Goal: Task Accomplishment & Management: Contribute content

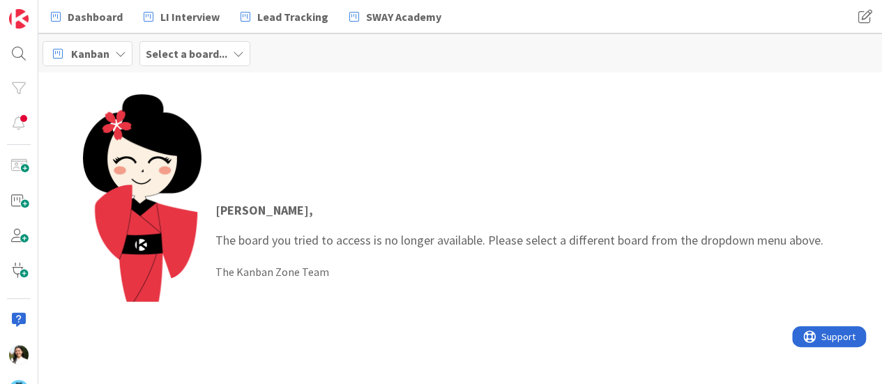
click at [216, 49] on b "Select a board..." at bounding box center [187, 54] width 82 height 14
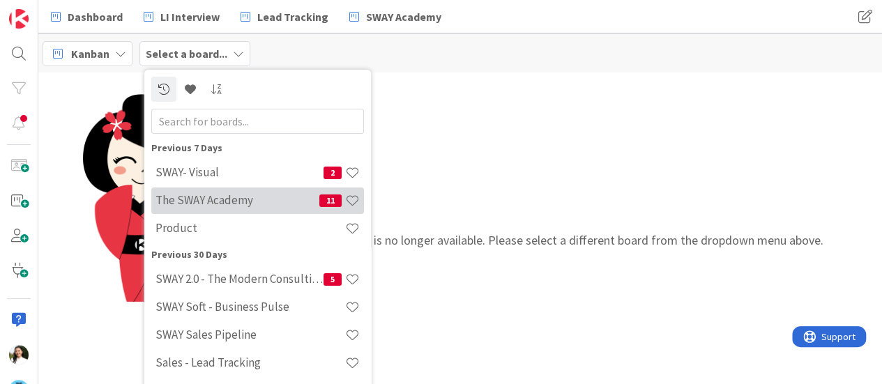
click at [210, 201] on h4 "The SWAY Academy" at bounding box center [237, 200] width 164 height 14
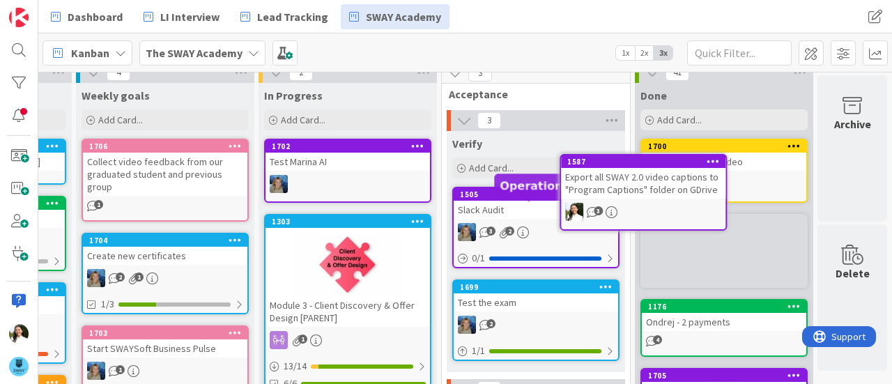
scroll to position [0, 353]
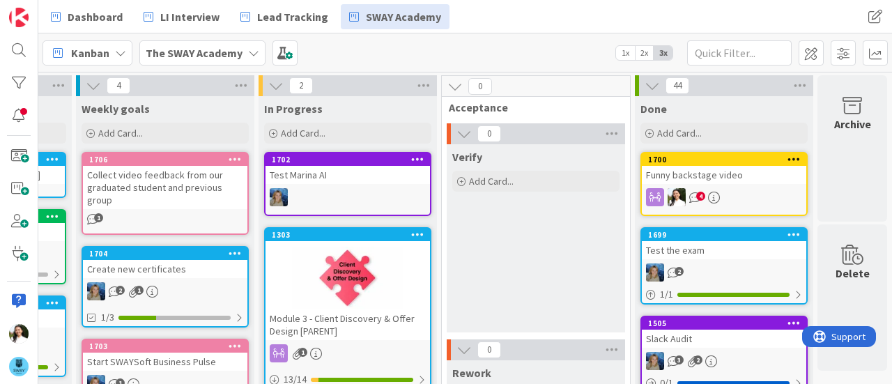
click at [401, 174] on div "Test Marina AI" at bounding box center [348, 175] width 164 height 18
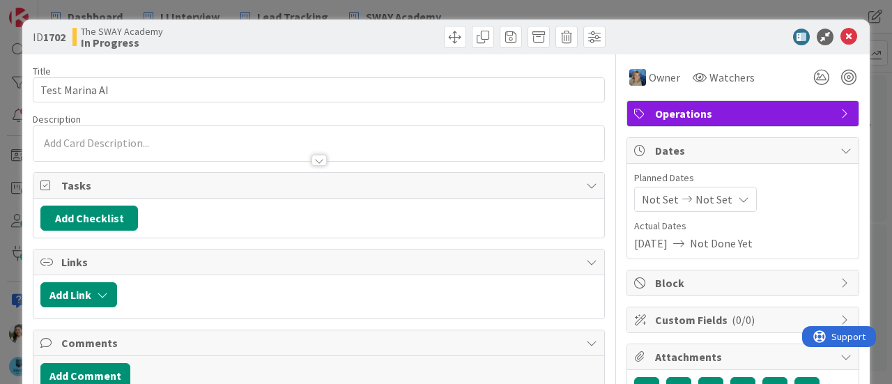
click at [0, 174] on div "ID 1702 The SWAY Academy In Progress Title 14 / 128 Test Marina AI Description …" at bounding box center [446, 192] width 892 height 384
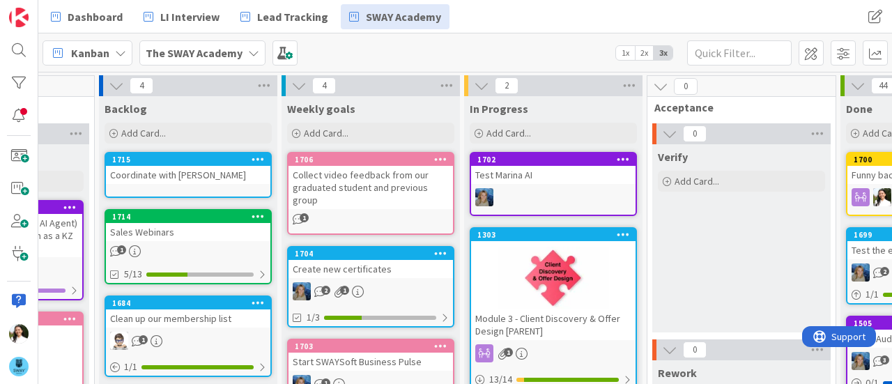
scroll to position [0, 137]
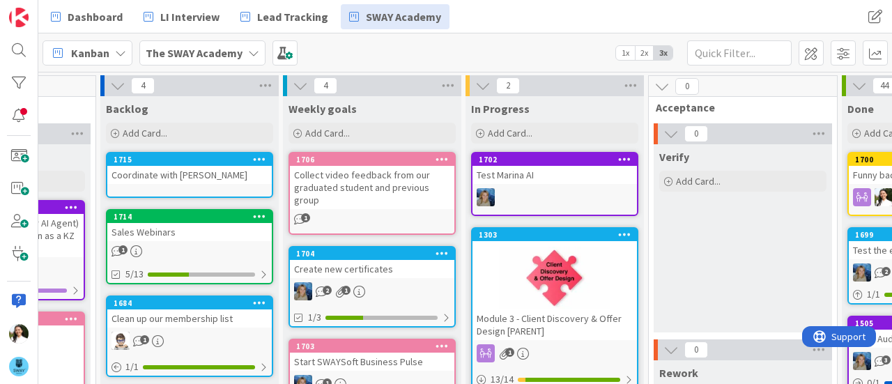
click at [374, 190] on div "Collect video feedback from our graduated student and previous group" at bounding box center [372, 187] width 164 height 43
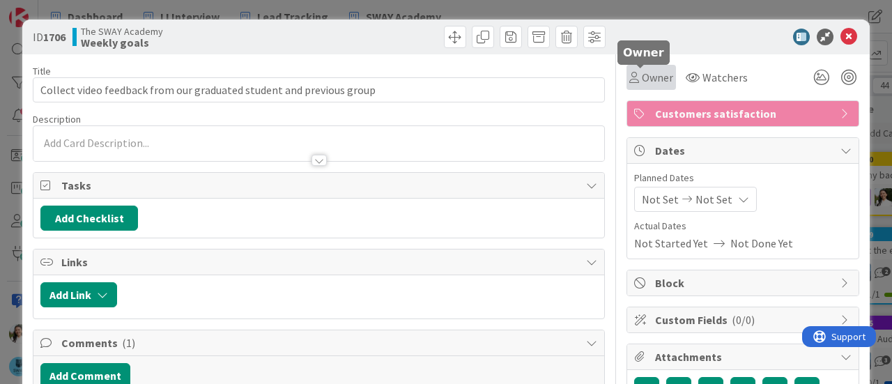
click at [642, 73] on span "Owner" at bounding box center [657, 77] width 31 height 17
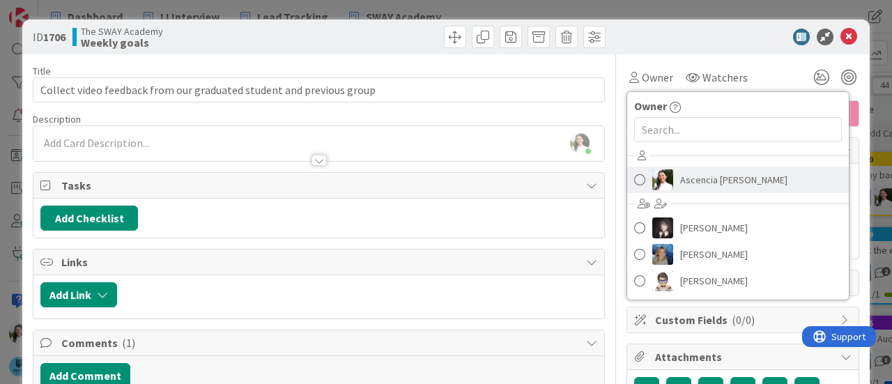
click at [663, 178] on link "Ascencia [PERSON_NAME]" at bounding box center [738, 180] width 222 height 26
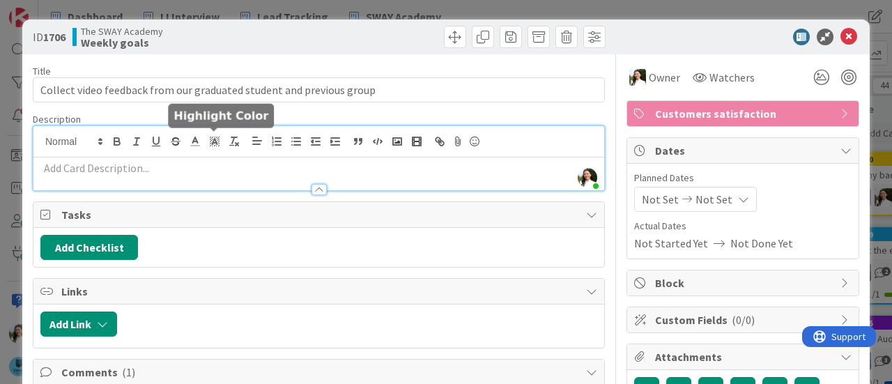
click at [206, 144] on div "Ascencia [PERSON_NAME] just joined" at bounding box center [318, 158] width 571 height 64
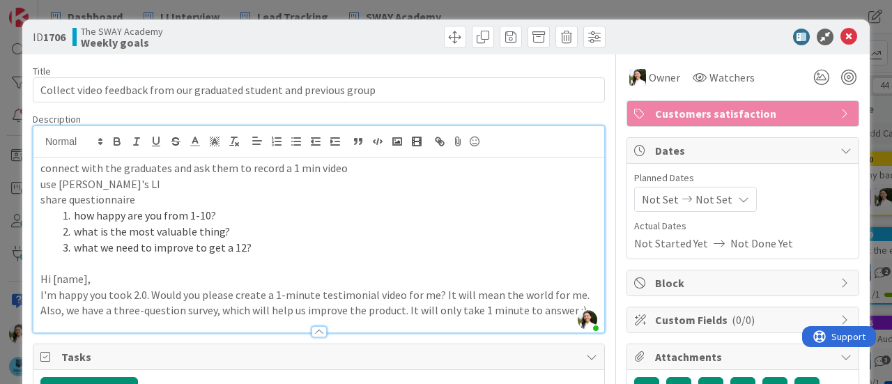
click at [0, 218] on div "ID 1706 The SWAY Academy Weekly goals Title 69 / 128 Collect video feedback fro…" at bounding box center [446, 192] width 892 height 384
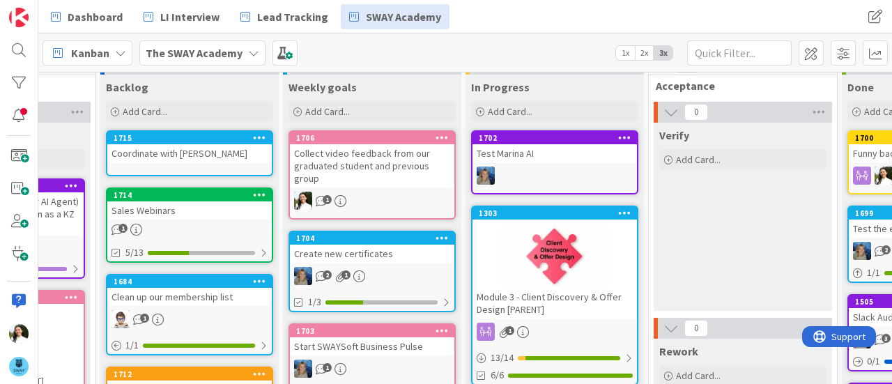
scroll to position [18, 137]
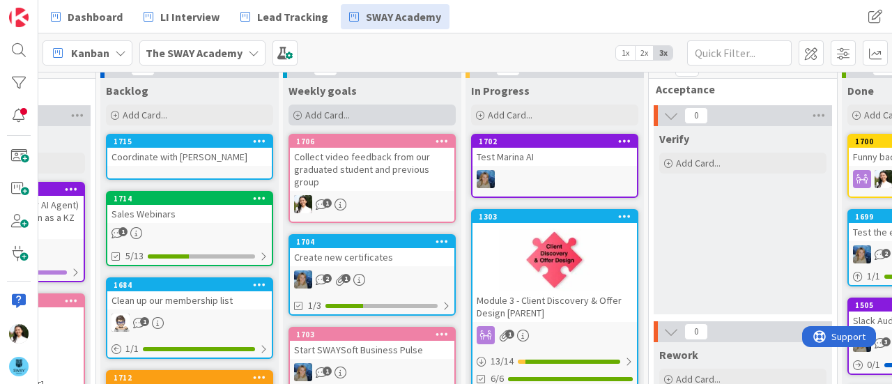
click at [362, 111] on div "Add Card..." at bounding box center [371, 115] width 167 height 21
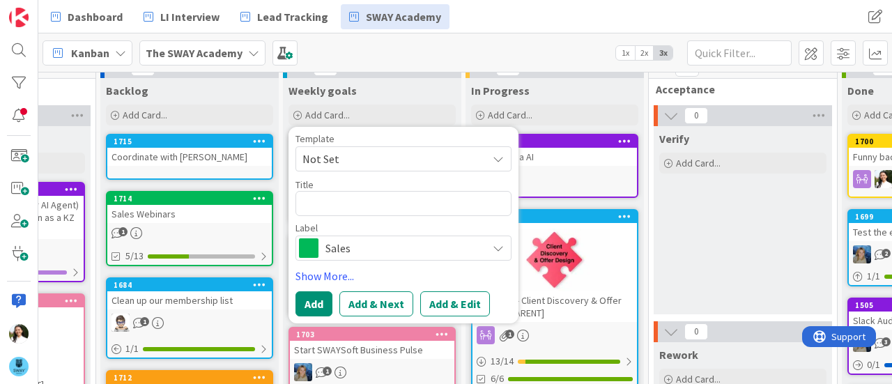
type textarea "x"
type textarea "N"
type textarea "x"
type textarea "New"
type textarea "x"
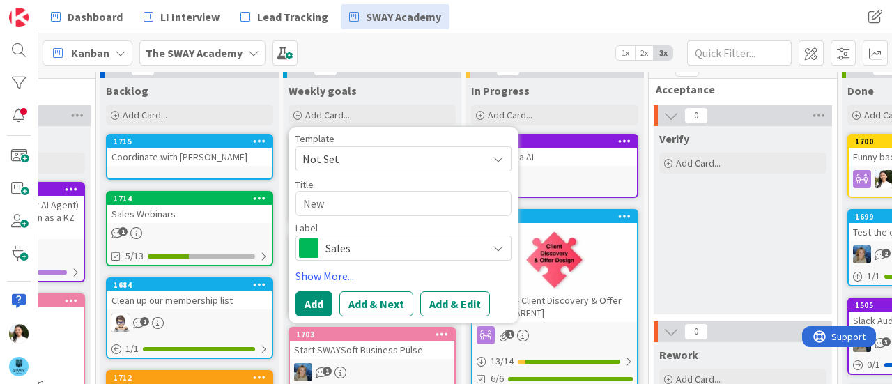
type textarea "New"
type textarea "x"
type textarea "New S"
type textarea "x"
type textarea "New St"
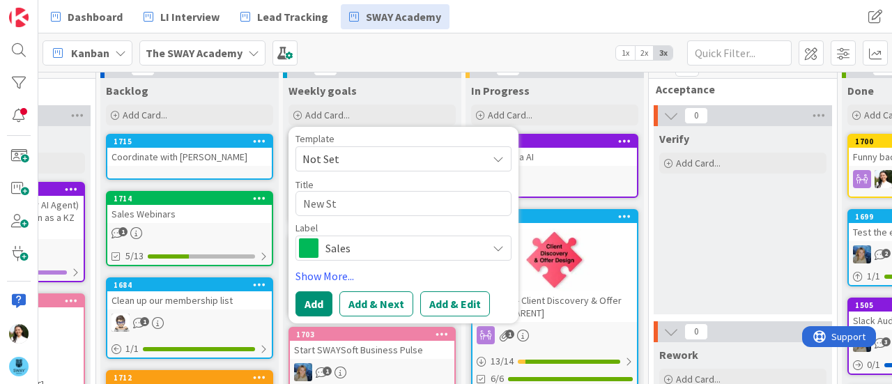
type textarea "x"
type textarea "New Stu"
type textarea "x"
type textarea "New Stud"
type textarea "x"
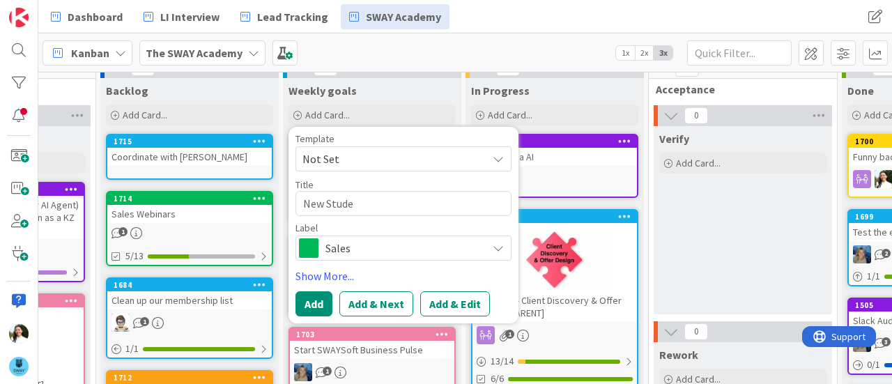
type textarea "New Studen"
type textarea "x"
type textarea "New Student"
type textarea "x"
type textarea "New Student"
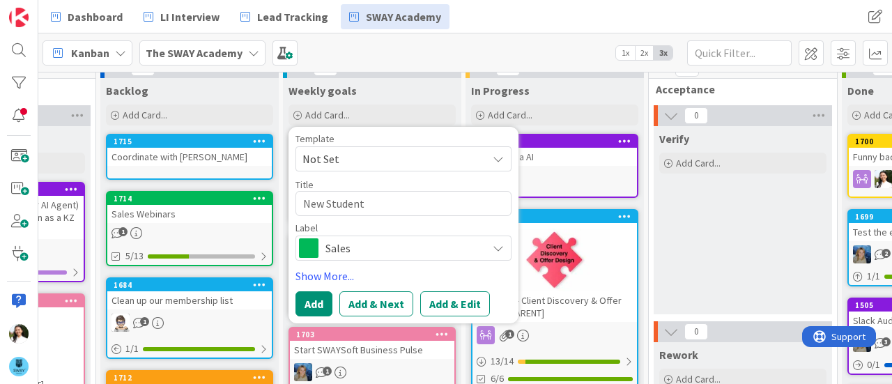
type textarea "x"
type textarea "New Student P"
type textarea "x"
type textarea "New Student Po"
type textarea "x"
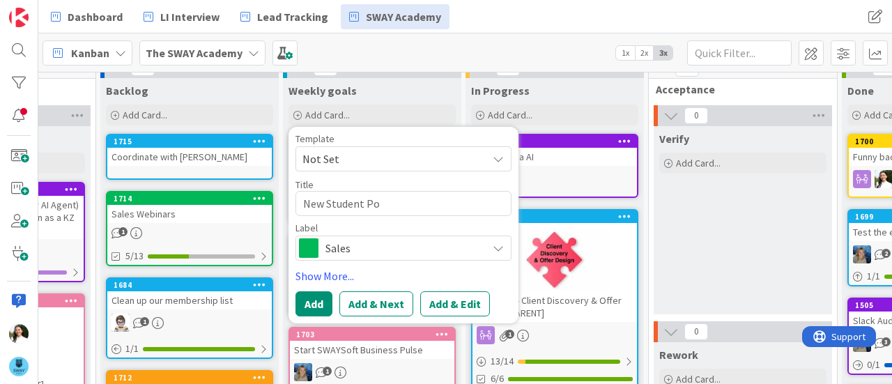
type textarea "New Student Pos"
type textarea "x"
type textarea "New Student Post"
type textarea "x"
type textarea "New Student Poste"
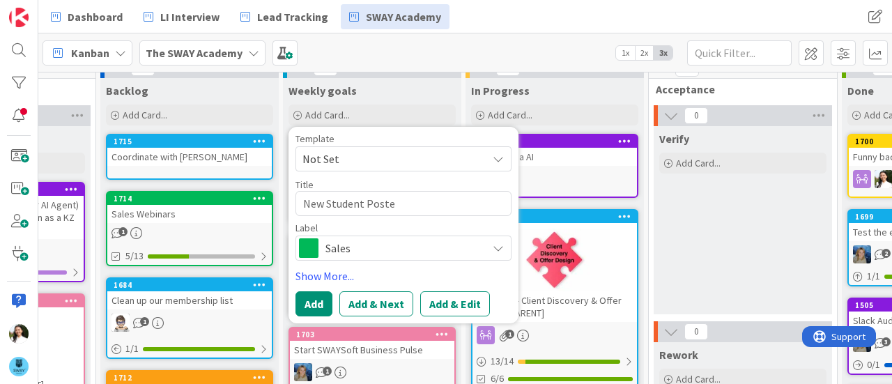
type textarea "x"
type textarea "New Student Poster"
click at [339, 238] on span "Sales" at bounding box center [402, 248] width 155 height 20
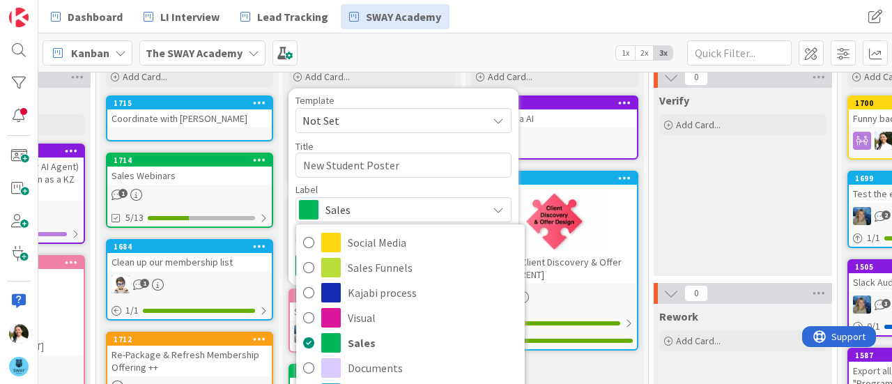
scroll to position [68, 137]
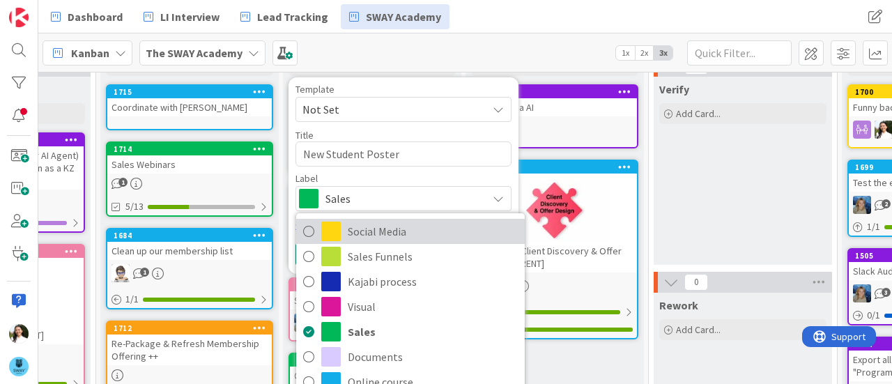
click at [353, 234] on span "Social Media" at bounding box center [433, 231] width 170 height 21
type textarea "x"
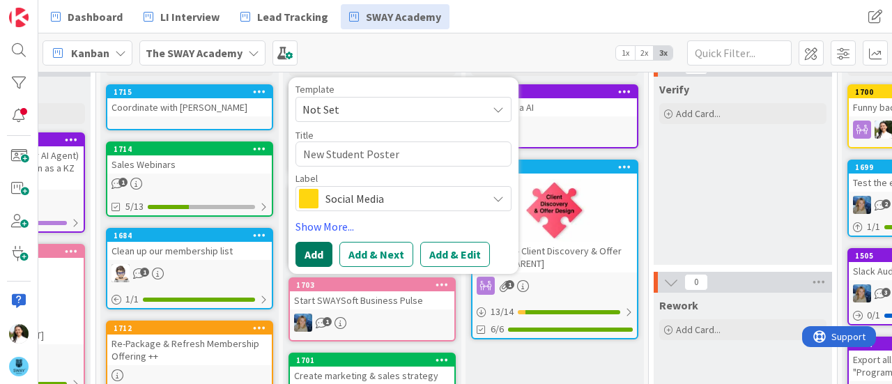
click at [305, 247] on button "Add" at bounding box center [313, 254] width 37 height 25
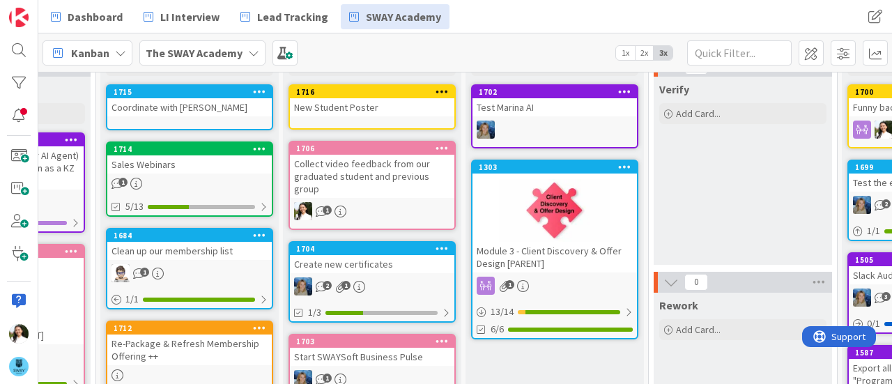
click at [362, 96] on div "1716" at bounding box center [372, 92] width 164 height 13
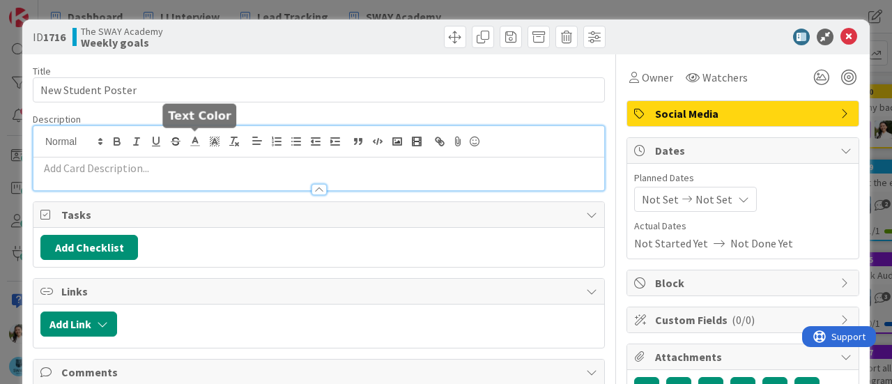
click at [191, 133] on div at bounding box center [318, 158] width 571 height 64
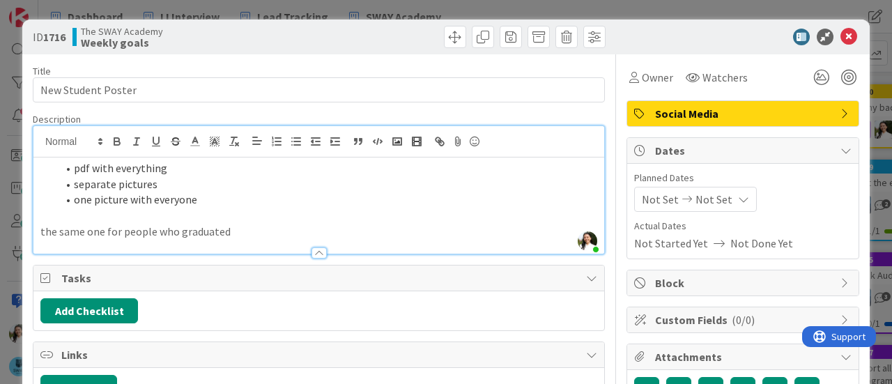
click at [0, 196] on div "ID 1716 The SWAY Academy Weekly goals Title 18 / 128 New Student Poster Descrip…" at bounding box center [446, 192] width 892 height 384
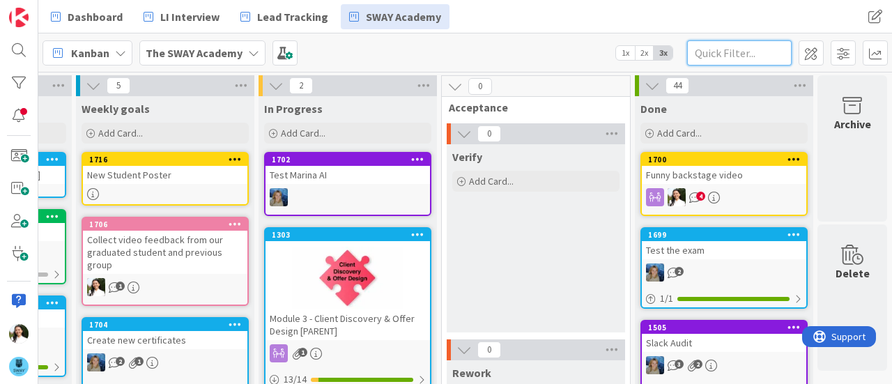
click at [699, 52] on input "text" at bounding box center [739, 52] width 105 height 25
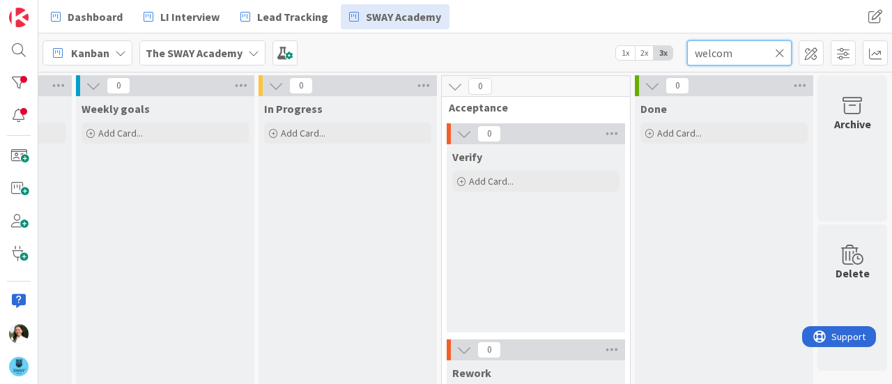
type input "welcom"
click at [201, 59] on b "The SWAY Academy" at bounding box center [194, 53] width 97 height 14
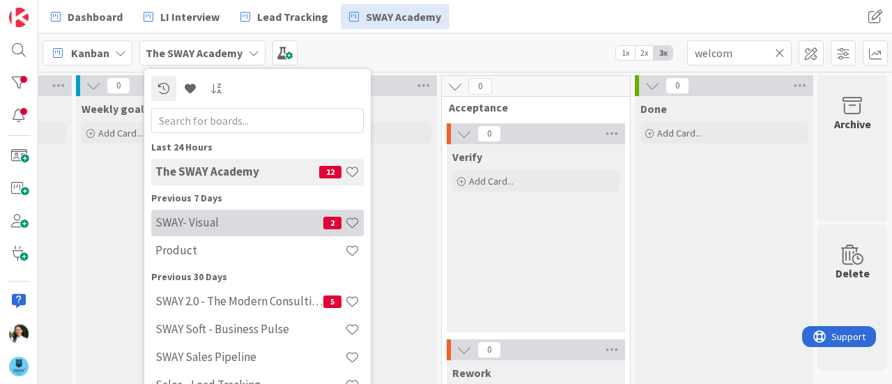
click at [203, 222] on h4 "SWAY- Visual" at bounding box center [239, 222] width 168 height 14
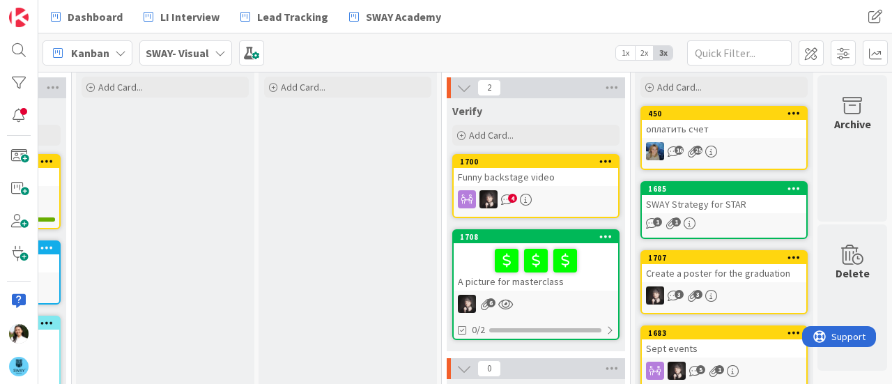
scroll to position [0, 170]
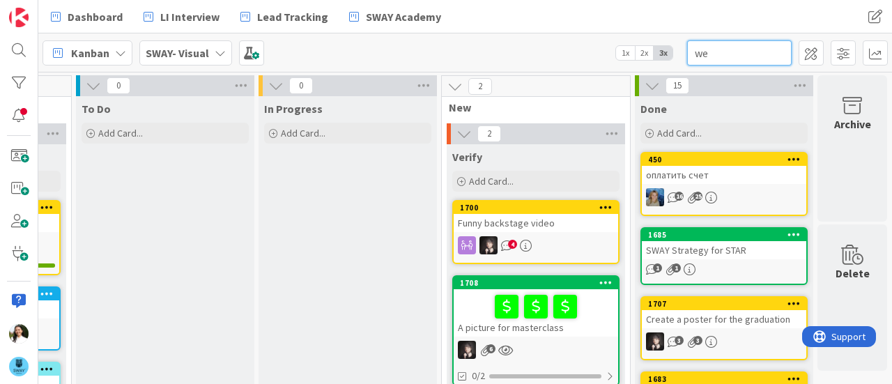
click at [727, 54] on input "we" at bounding box center [739, 52] width 105 height 25
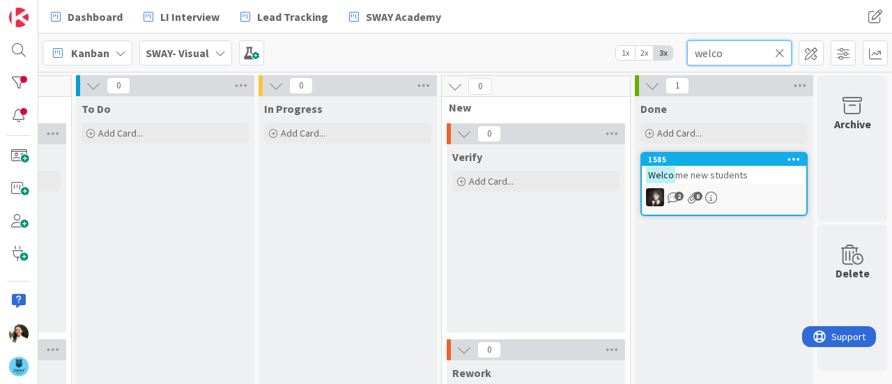
type input "welco"
click at [716, 177] on span "me new students" at bounding box center [711, 175] width 72 height 13
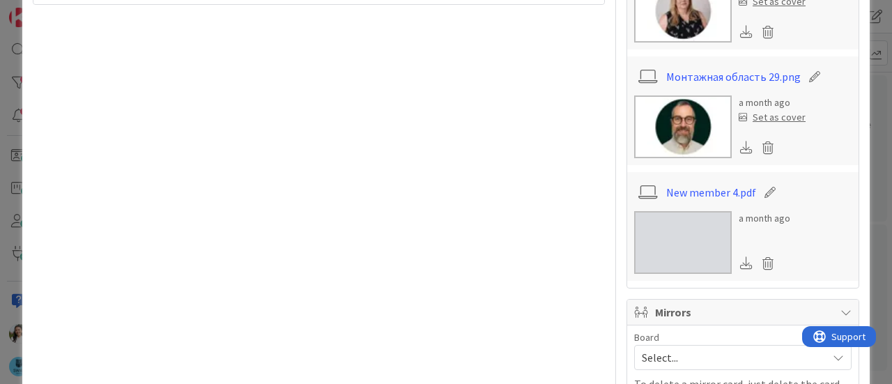
scroll to position [1015, 0]
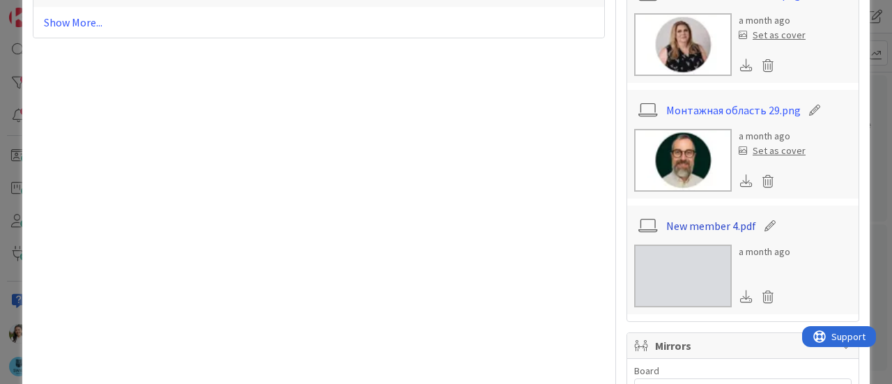
click at [712, 221] on link "New member 4.pdf" at bounding box center [711, 225] width 90 height 17
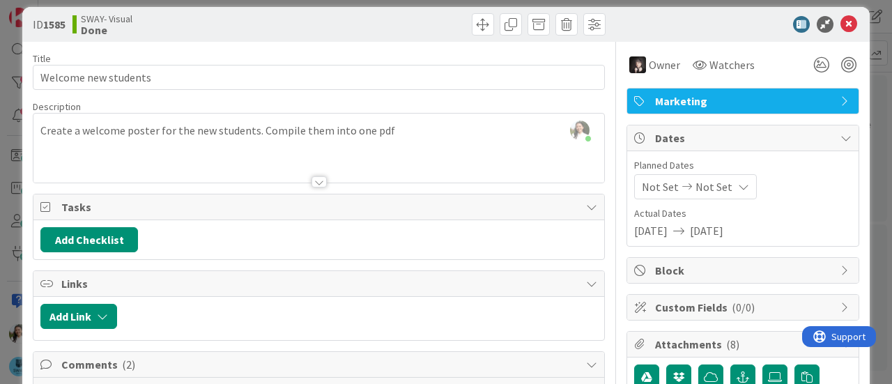
scroll to position [0, 0]
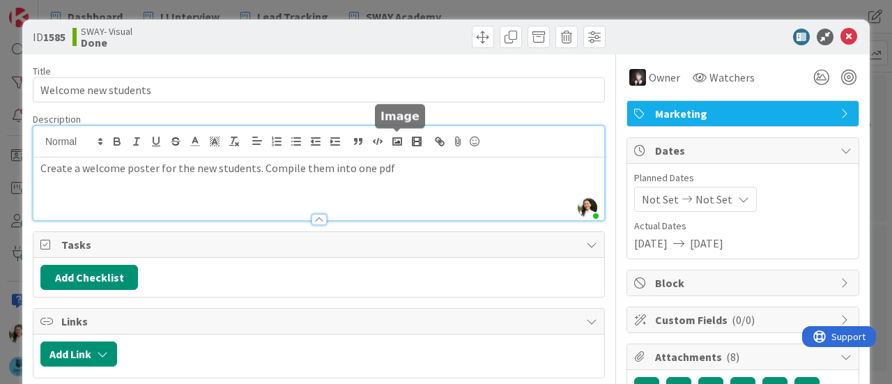
click at [405, 141] on div "Ascencia [PERSON_NAME] just joined Create a welcome poster for the new students…" at bounding box center [318, 173] width 571 height 94
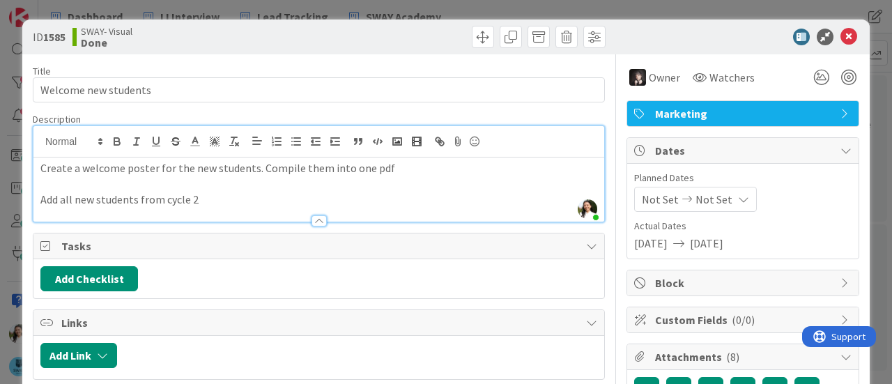
click at [3, 220] on div "ID 1585 SWAY- Visual Done Title 21 / 128 Welcome new students Description Ascen…" at bounding box center [446, 192] width 892 height 384
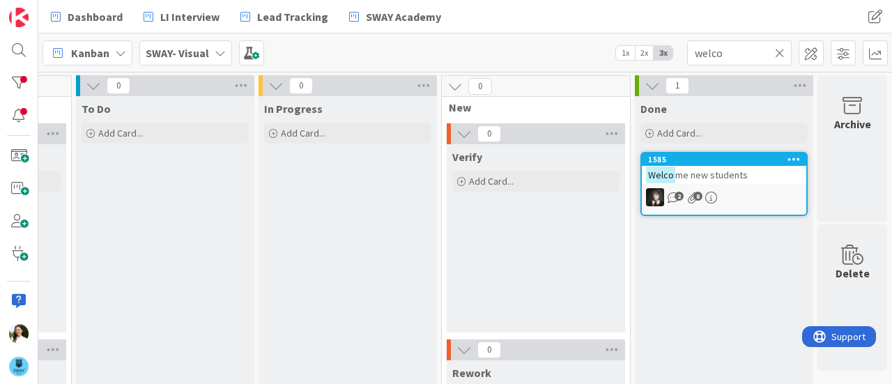
click at [198, 46] on b "SWAY- Visual" at bounding box center [177, 53] width 63 height 14
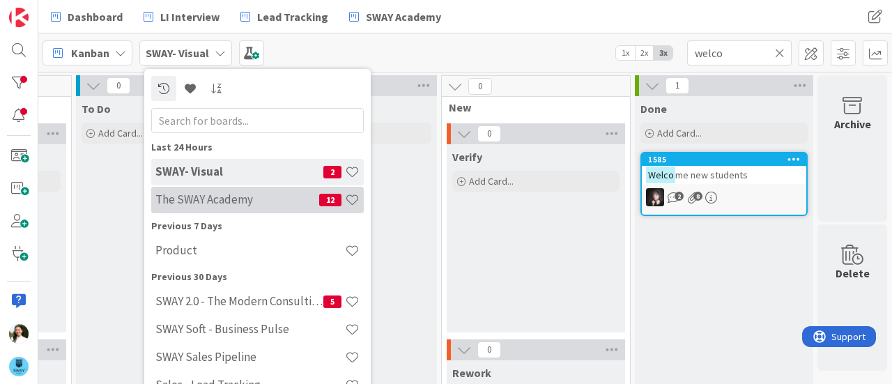
click at [215, 206] on h4 "The SWAY Academy" at bounding box center [237, 199] width 164 height 14
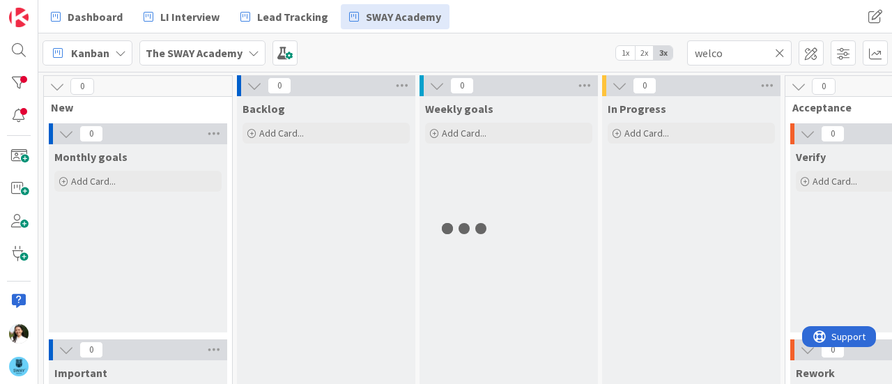
type input "welcom"
click at [777, 55] on icon at bounding box center [780, 53] width 10 height 13
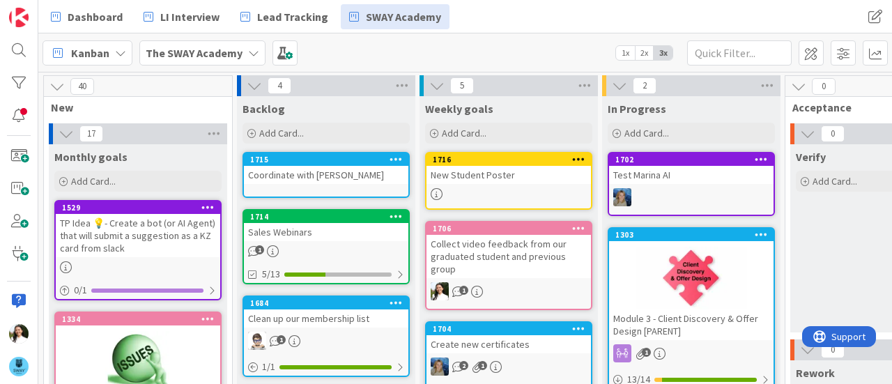
click at [498, 178] on div "New Student Poster" at bounding box center [508, 175] width 164 height 18
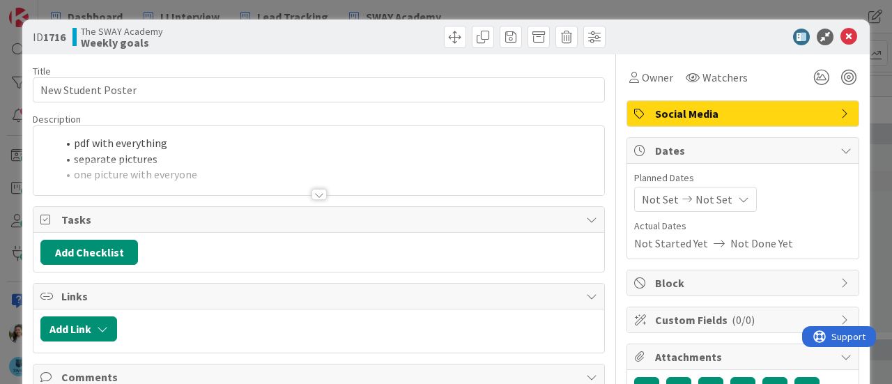
click at [131, 182] on div at bounding box center [318, 178] width 571 height 36
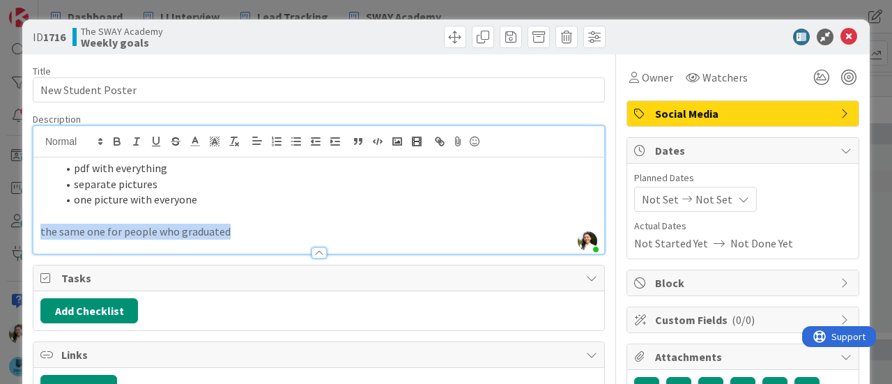
drag, startPoint x: 234, startPoint y: 231, endPoint x: 31, endPoint y: 238, distance: 203.6
click at [31, 238] on div "ID 1716 The SWAY Academy Weekly goals Title 18 / 128 New Student Poster Descrip…" at bounding box center [445, 352] width 847 height 664
copy p "the same one for people who graduated"
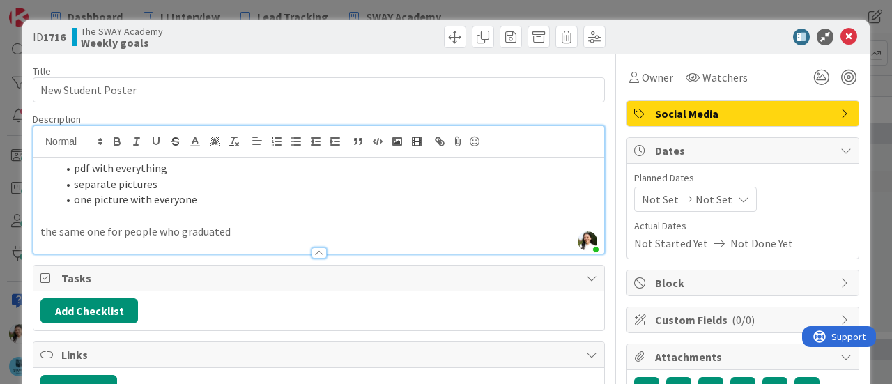
click at [0, 157] on div "ID 1716 The SWAY Academy Weekly goals Title 18 / 128 New Student Poster Descrip…" at bounding box center [446, 192] width 892 height 384
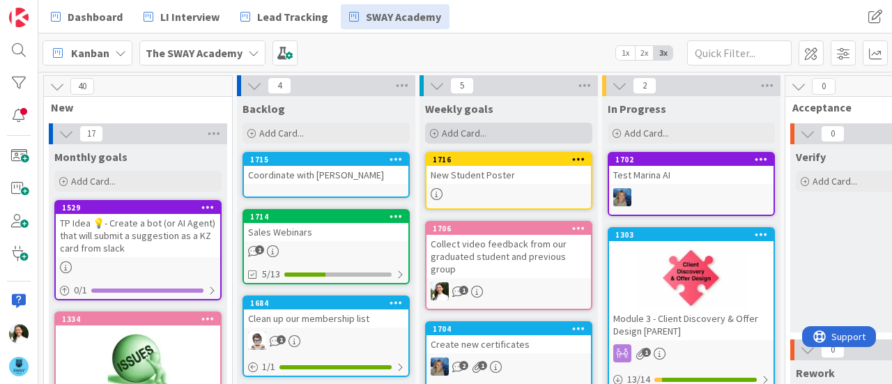
click at [494, 126] on div "Add Card..." at bounding box center [508, 133] width 167 height 21
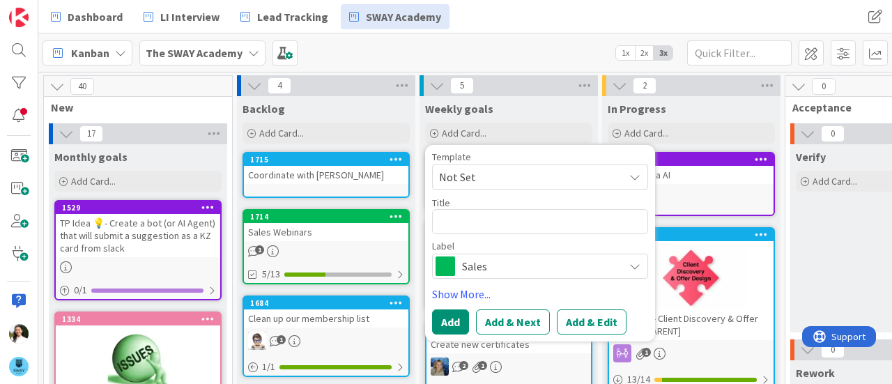
type textarea "x"
type textarea "G"
type textarea "x"
type textarea "Gr"
type textarea "x"
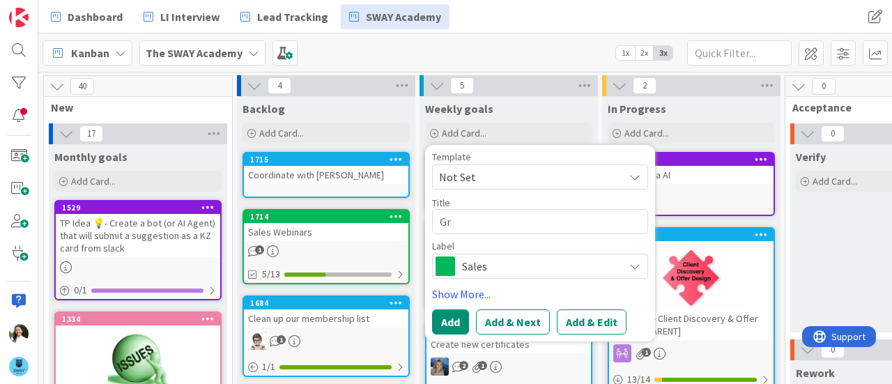
type textarea "Gra"
type textarea "x"
type textarea "Gradu"
type textarea "x"
type textarea "Gradua"
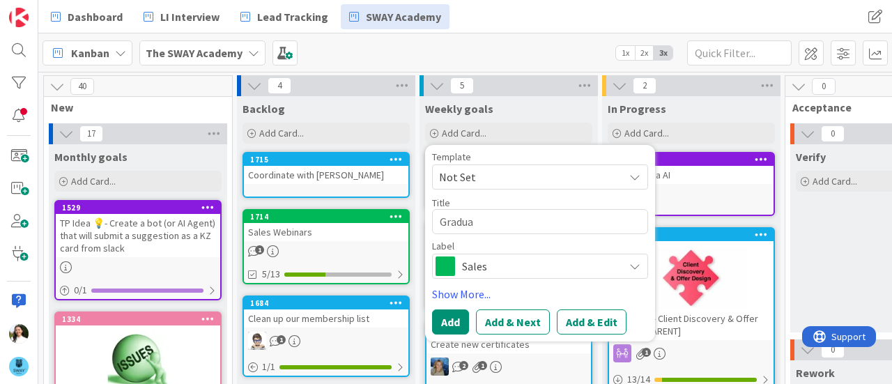
type textarea "x"
type textarea "Graduat"
type textarea "x"
type textarea "Graduate"
type textarea "x"
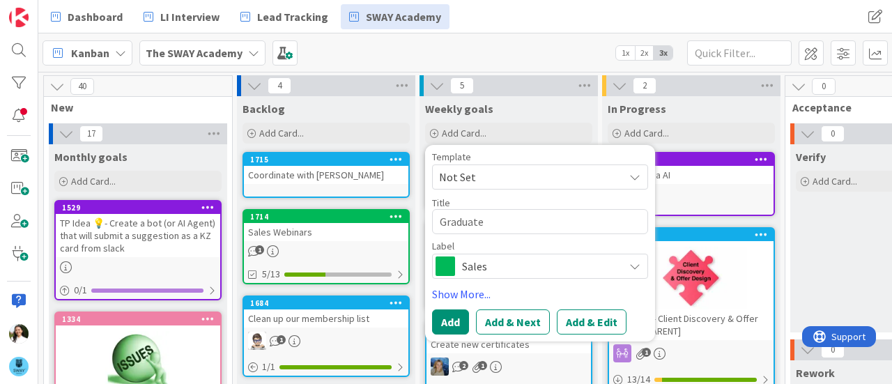
type textarea "Graduate"
type textarea "x"
type textarea "Graduate P"
type textarea "x"
type textarea "Graduate Pos"
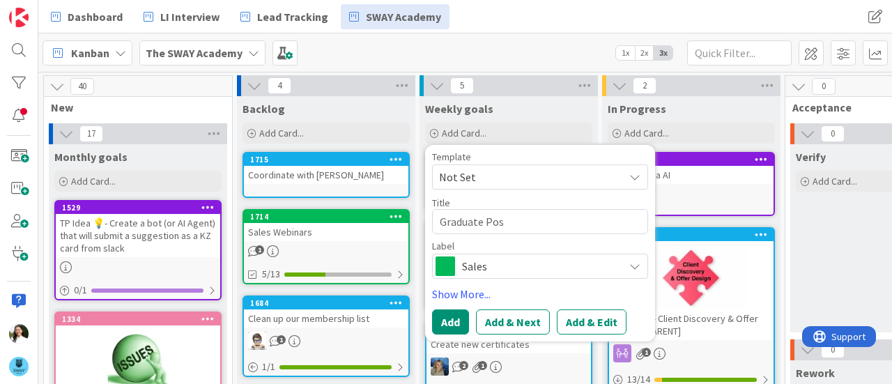
type textarea "x"
type textarea "Graduate Post"
type textarea "x"
type textarea "Graduate Poste"
type textarea "x"
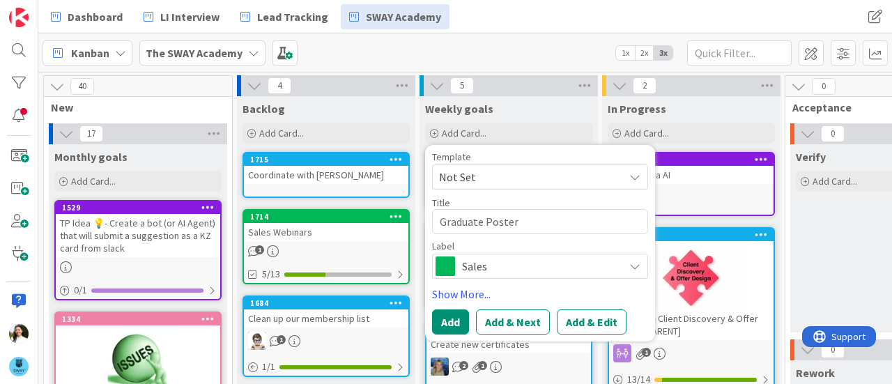
type textarea "Graduate Poster"
click at [485, 266] on span "Sales" at bounding box center [539, 266] width 155 height 20
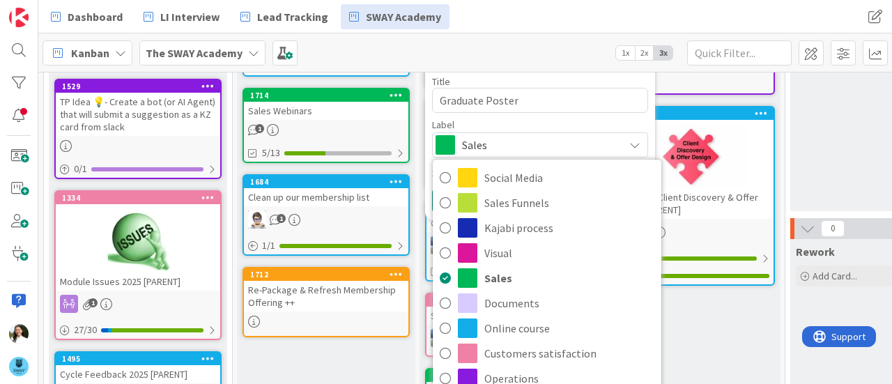
scroll to position [123, 0]
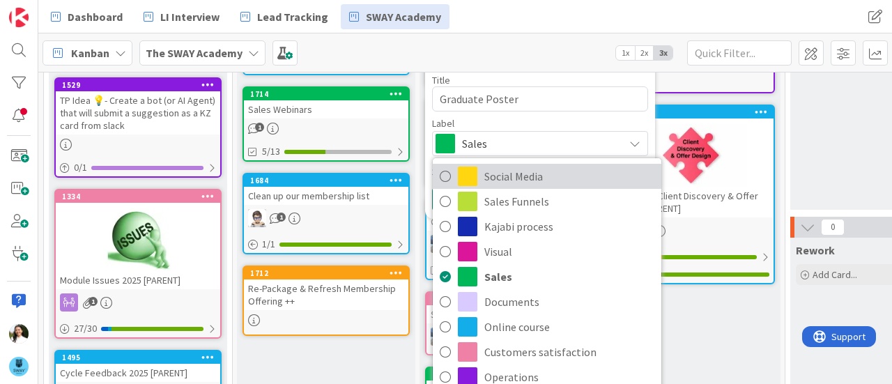
click at [514, 185] on span "Social Media" at bounding box center [569, 176] width 170 height 21
type textarea "x"
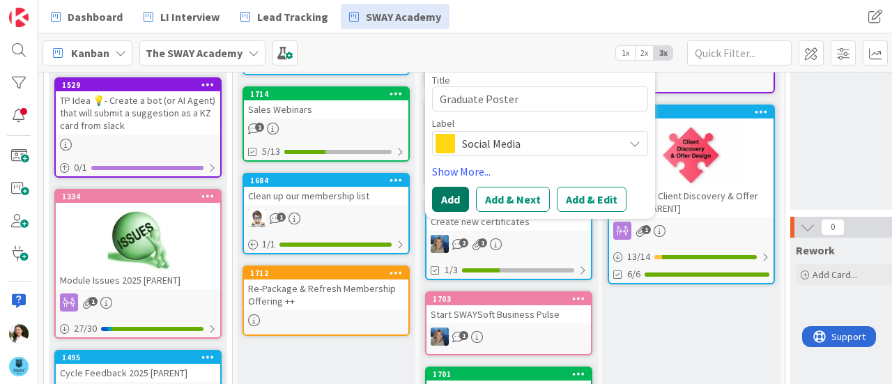
click at [450, 197] on button "Add" at bounding box center [450, 199] width 37 height 25
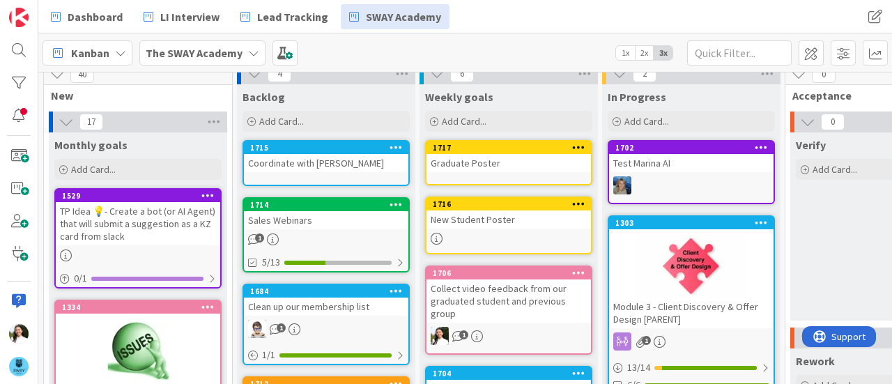
scroll to position [0, 0]
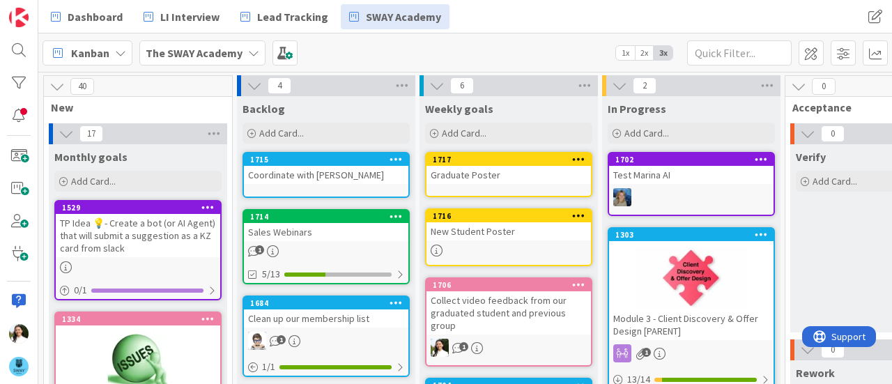
click at [505, 178] on div "Graduate Poster" at bounding box center [508, 175] width 164 height 18
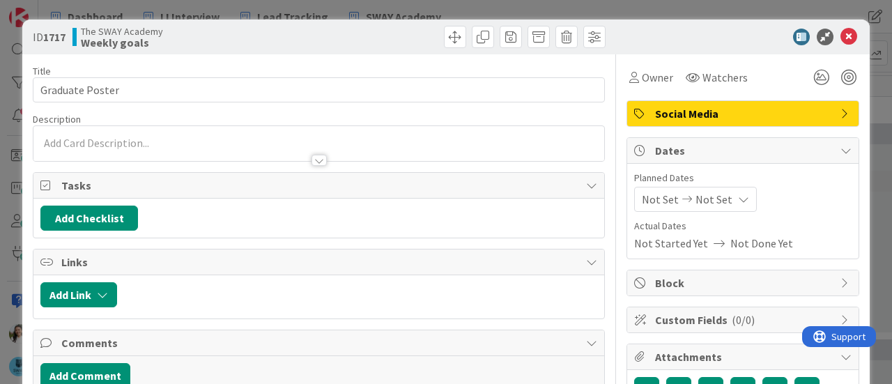
click at [151, 150] on div at bounding box center [318, 153] width 571 height 15
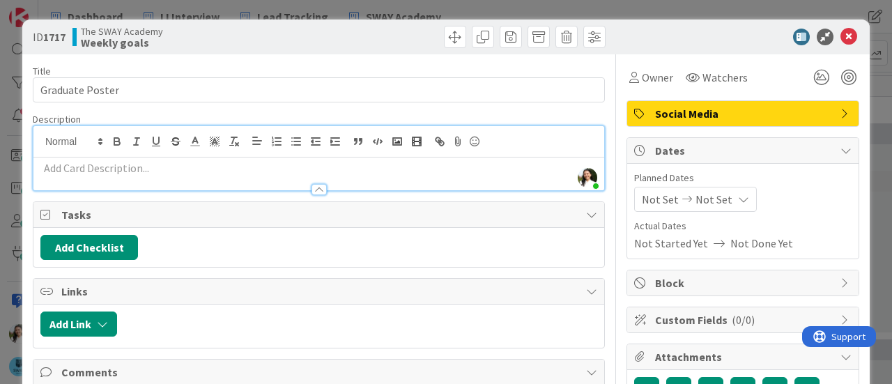
click at [130, 162] on p at bounding box center [318, 168] width 557 height 16
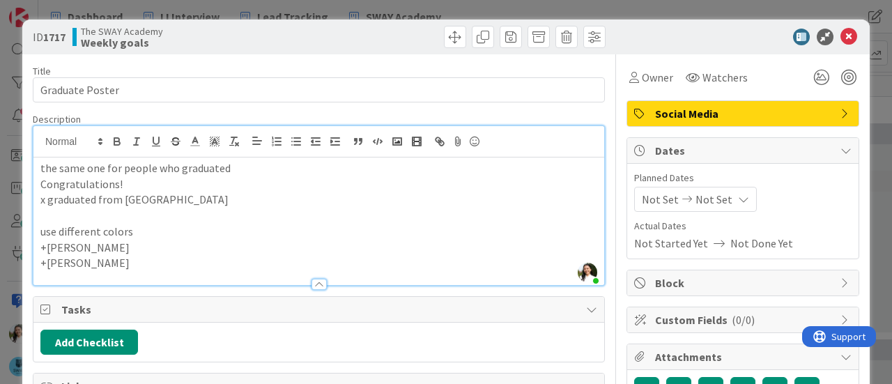
click at [3, 160] on div "ID 1717 The SWAY Academy Weekly goals Title 15 / 128 Graduate Poster Descriptio…" at bounding box center [446, 192] width 892 height 384
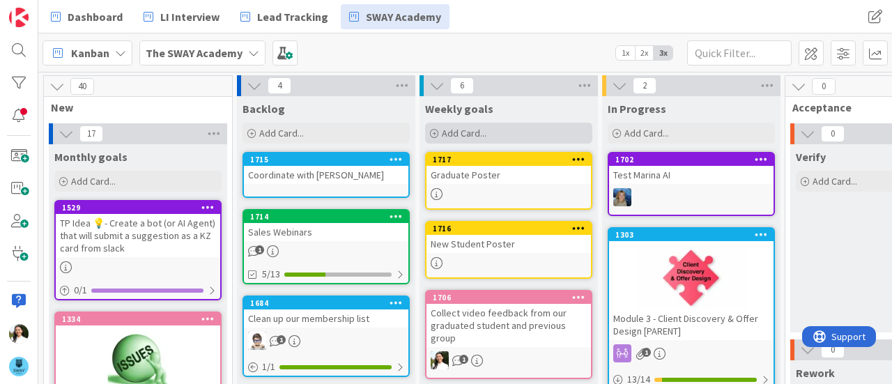
click at [493, 137] on div "Add Card..." at bounding box center [508, 133] width 167 height 21
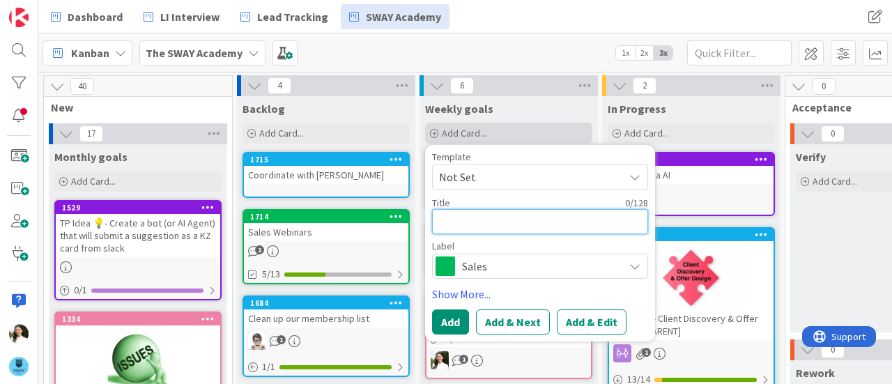
type textarea "x"
type textarea "C"
type textarea "x"
type textarea "Co"
type textarea "x"
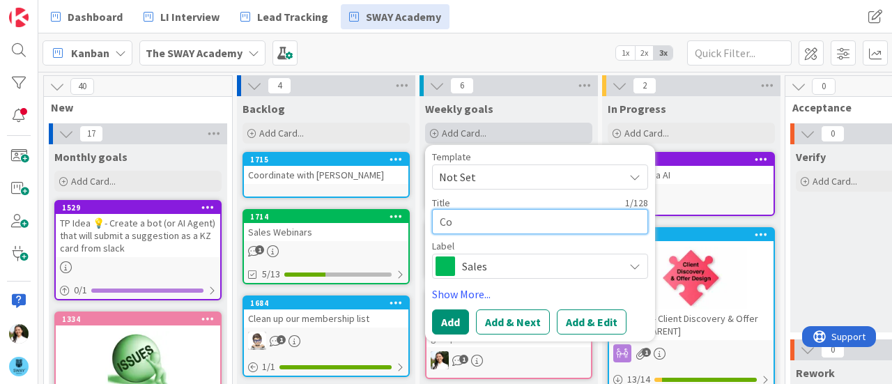
type textarea "Cou"
type textarea "x"
type textarea "Coun"
type textarea "x"
type textarea "Count"
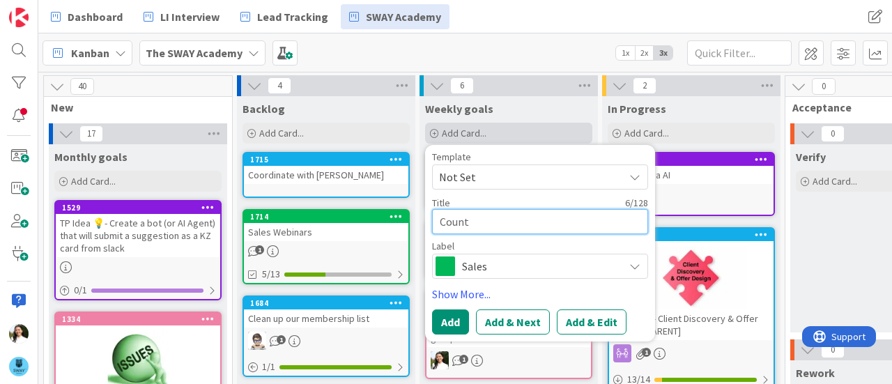
type textarea "x"
type textarea "Count th"
type textarea "x"
type textarea "Count the"
type textarea "x"
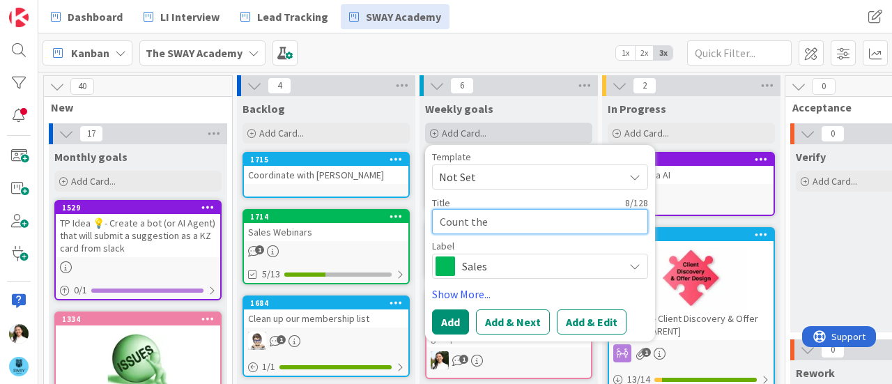
type textarea "Count the"
type textarea "x"
type textarea "Count the l"
type textarea "x"
type textarea "Count the le"
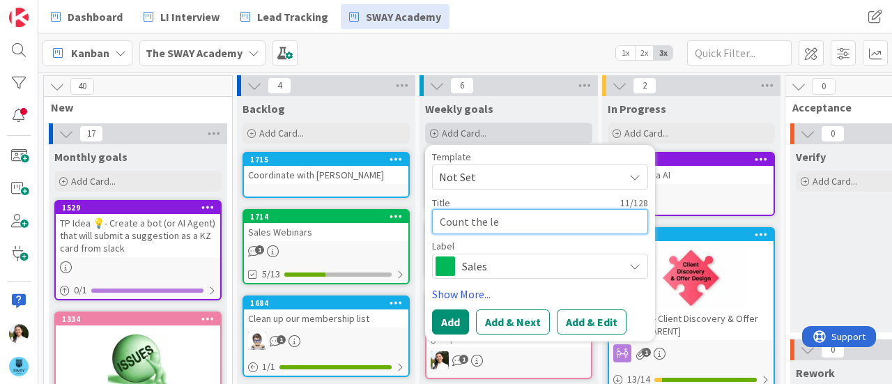
type textarea "x"
type textarea "Count the len"
type textarea "x"
type textarea "Count the leng"
type textarea "x"
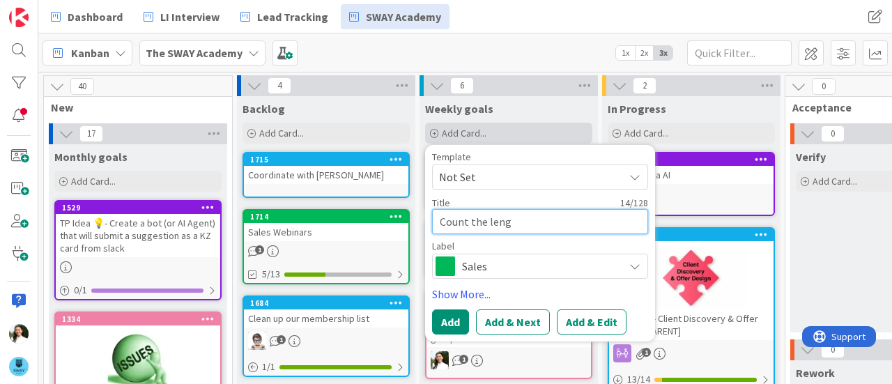
type textarea "Count the lengt"
type textarea "x"
type textarea "Count the length"
type textarea "x"
type textarea "Count the length o"
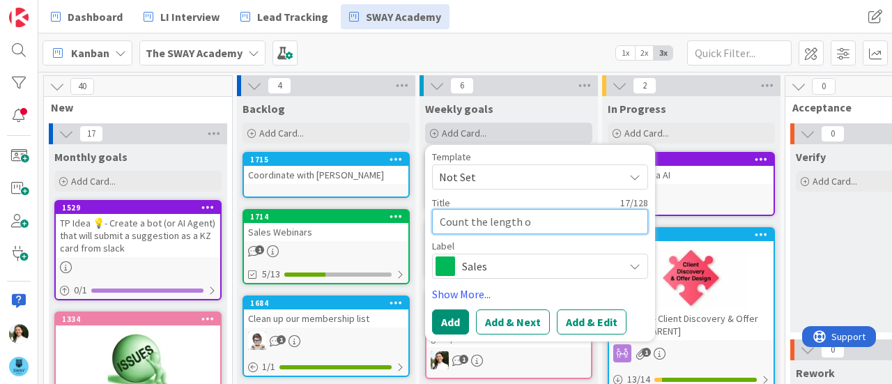
type textarea "x"
type textarea "Count the length of"
type textarea "x"
type textarea "Count the length of"
type textarea "x"
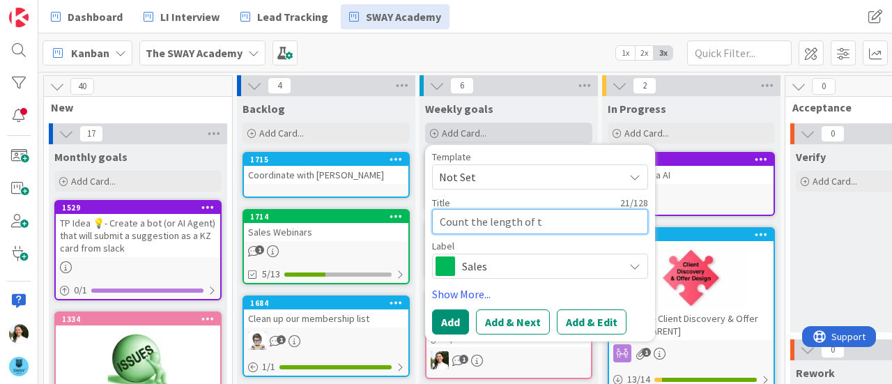
type textarea "Count the length of th"
type textarea "x"
type textarea "Count the length of the"
type textarea "x"
type textarea "Count the length of the v"
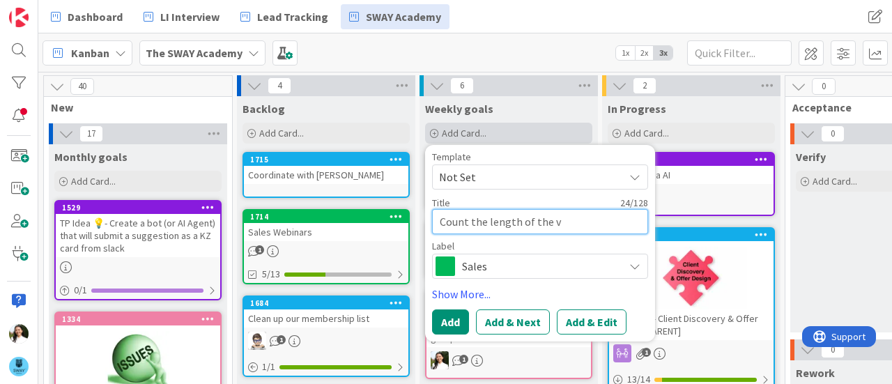
type textarea "x"
type textarea "Count the length of the vi"
type textarea "x"
type textarea "Count the length of the vid"
type textarea "x"
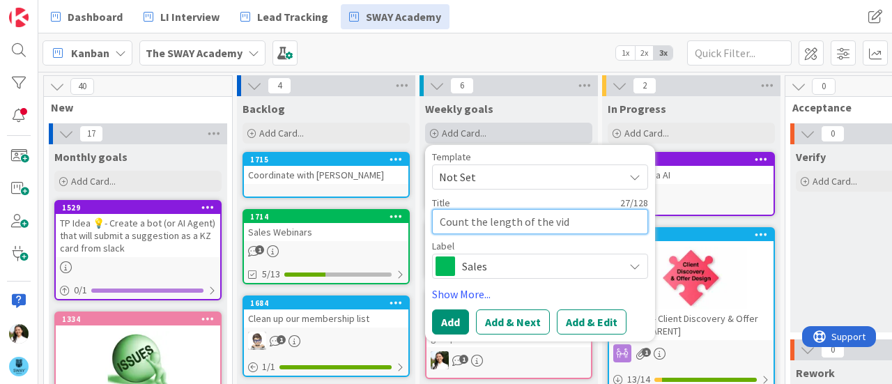
type textarea "Count the length of the vido"
type textarea "x"
type textarea "Count the length of the vidoe"
type textarea "x"
type textarea "Count the length of the vido"
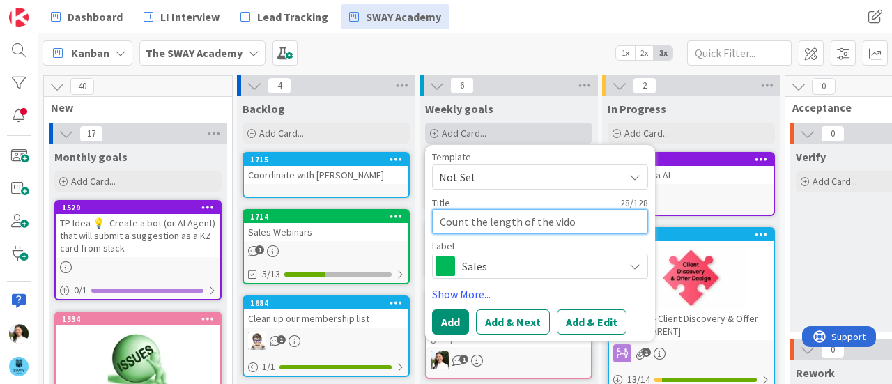
type textarea "x"
type textarea "Count the length of the vid"
type textarea "x"
type textarea "Count the length of the vide"
type textarea "x"
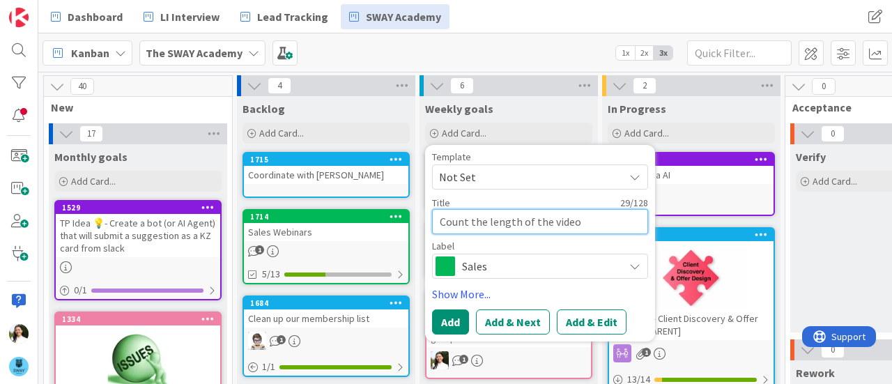
type textarea "Count the length of the video"
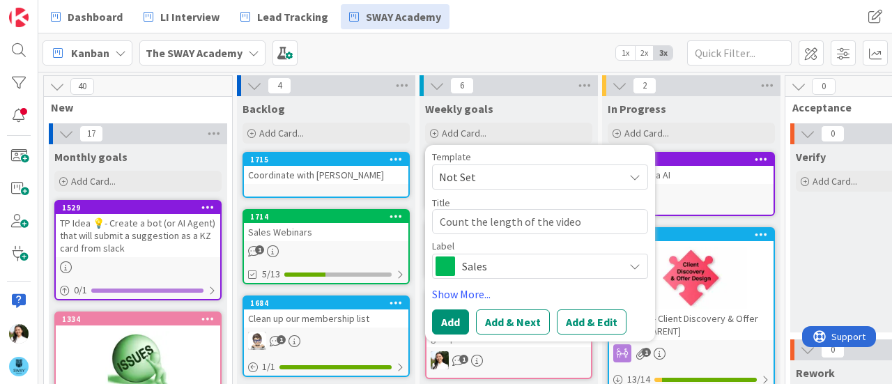
click at [486, 263] on span "Sales" at bounding box center [539, 266] width 155 height 20
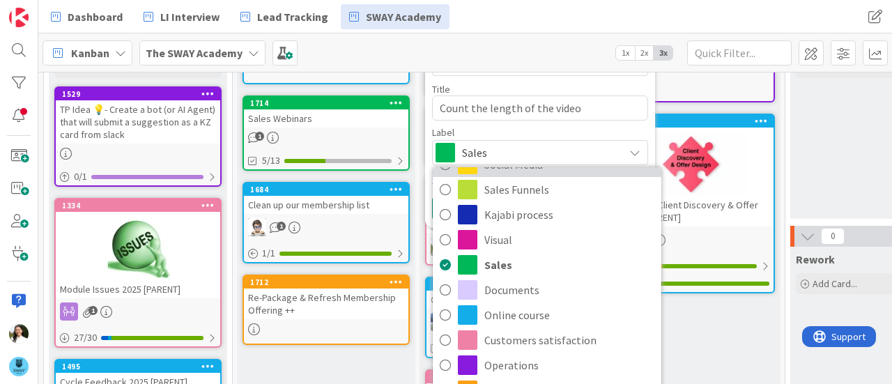
scroll to position [114, 0]
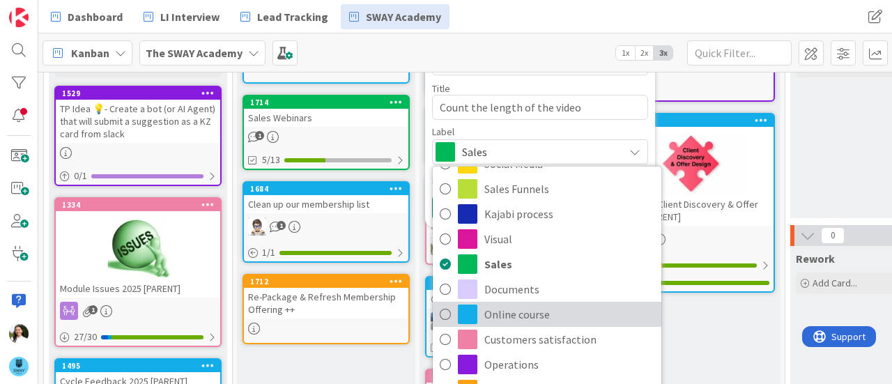
click at [502, 310] on span "Online course" at bounding box center [569, 314] width 170 height 21
type textarea "x"
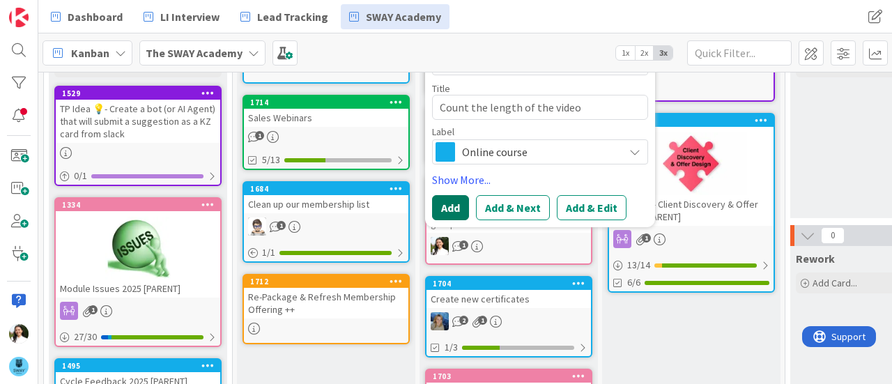
click at [454, 207] on button "Add" at bounding box center [450, 207] width 37 height 25
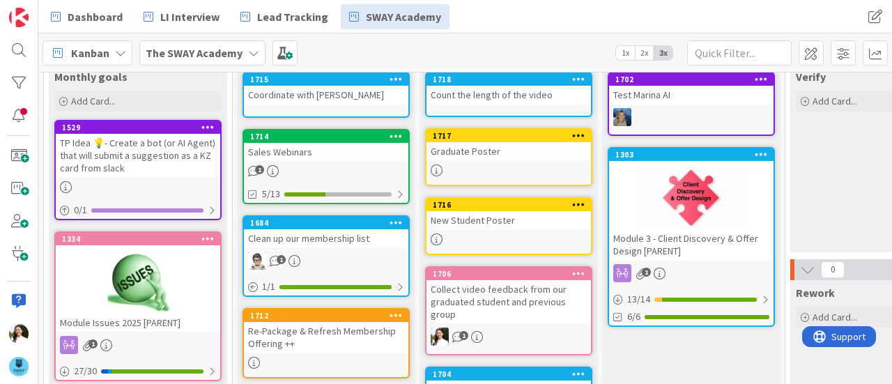
scroll to position [0, 0]
